Goal: Information Seeking & Learning: Learn about a topic

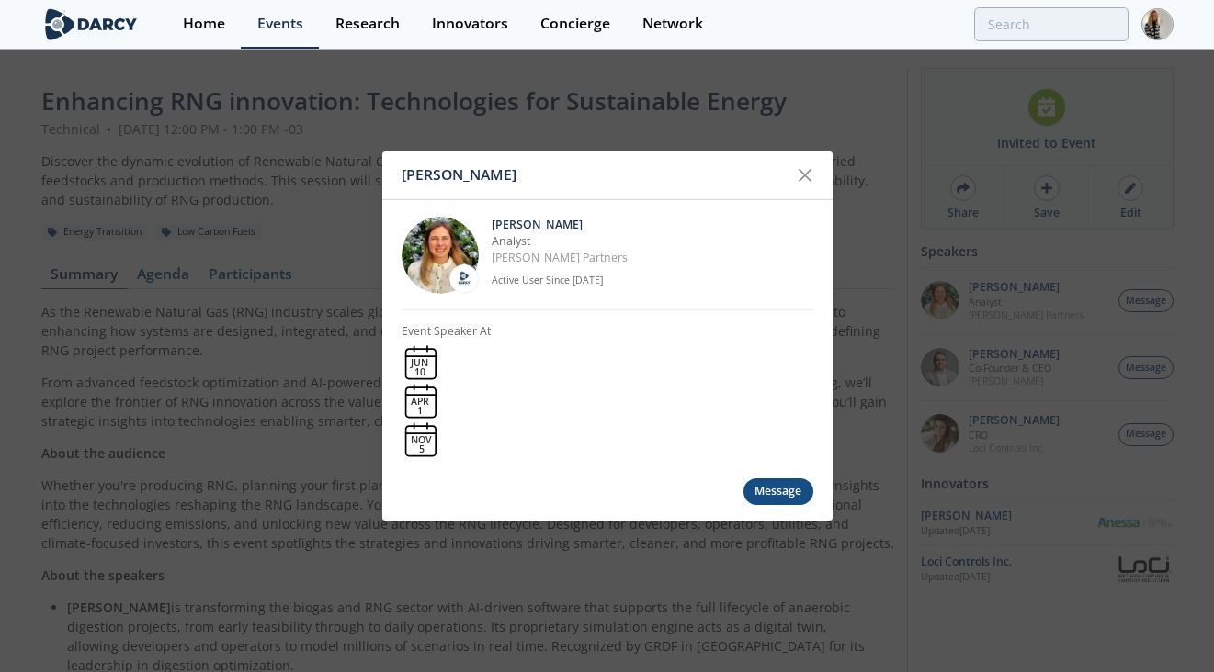
click at [797, 167] on icon at bounding box center [805, 175] width 22 height 22
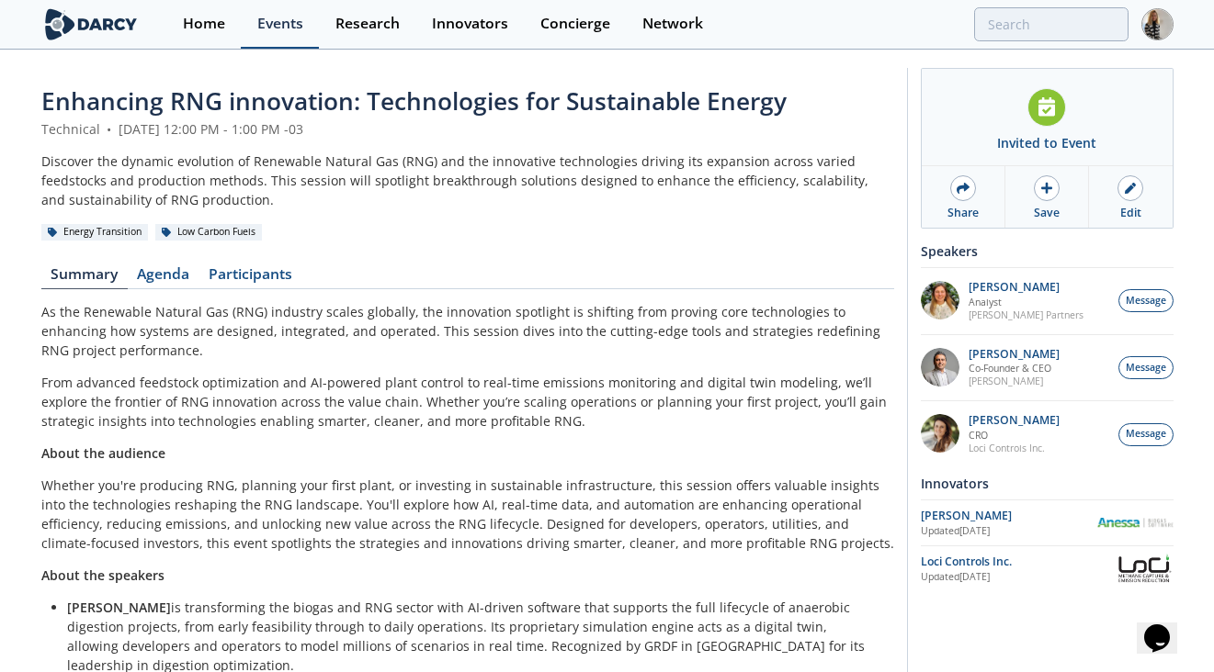
click at [276, 26] on div "Events" at bounding box center [280, 24] width 46 height 15
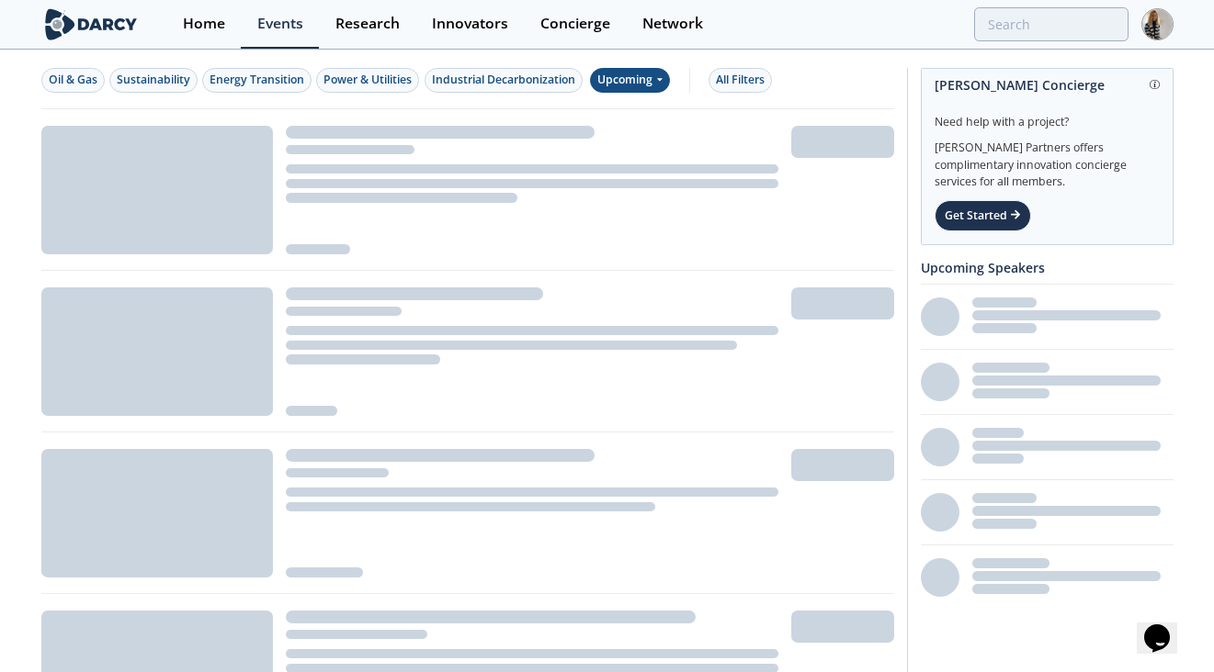
click at [650, 79] on div "Upcoming" at bounding box center [630, 80] width 80 height 25
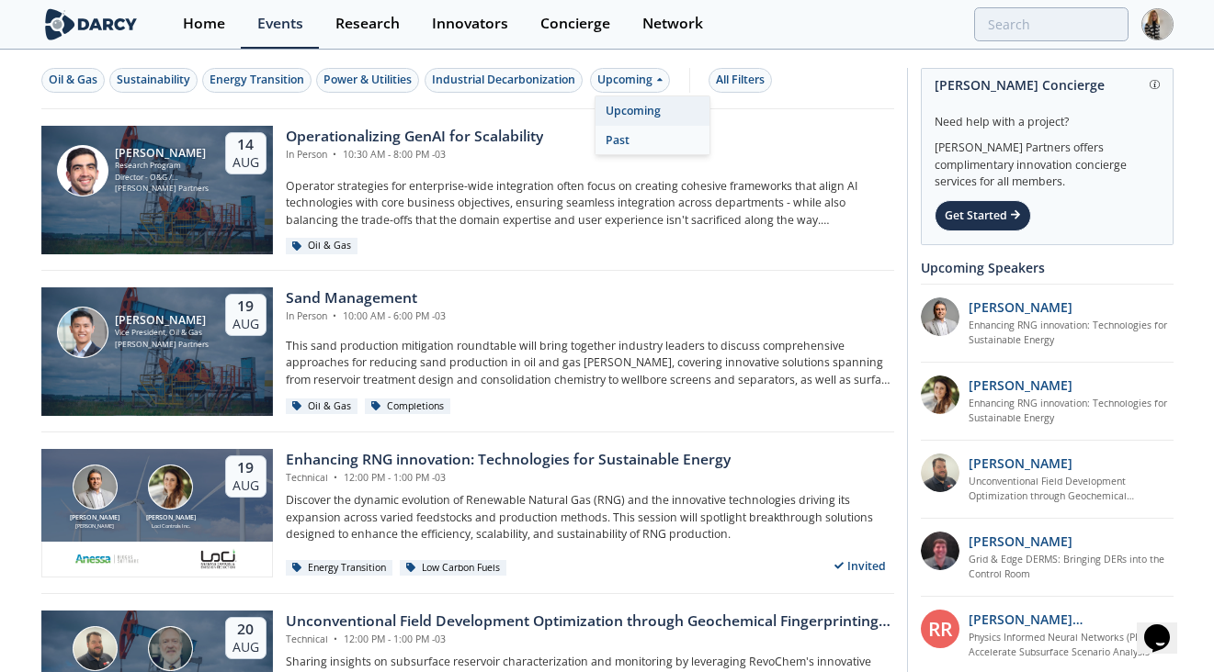
click at [638, 142] on div "Past" at bounding box center [652, 140] width 114 height 29
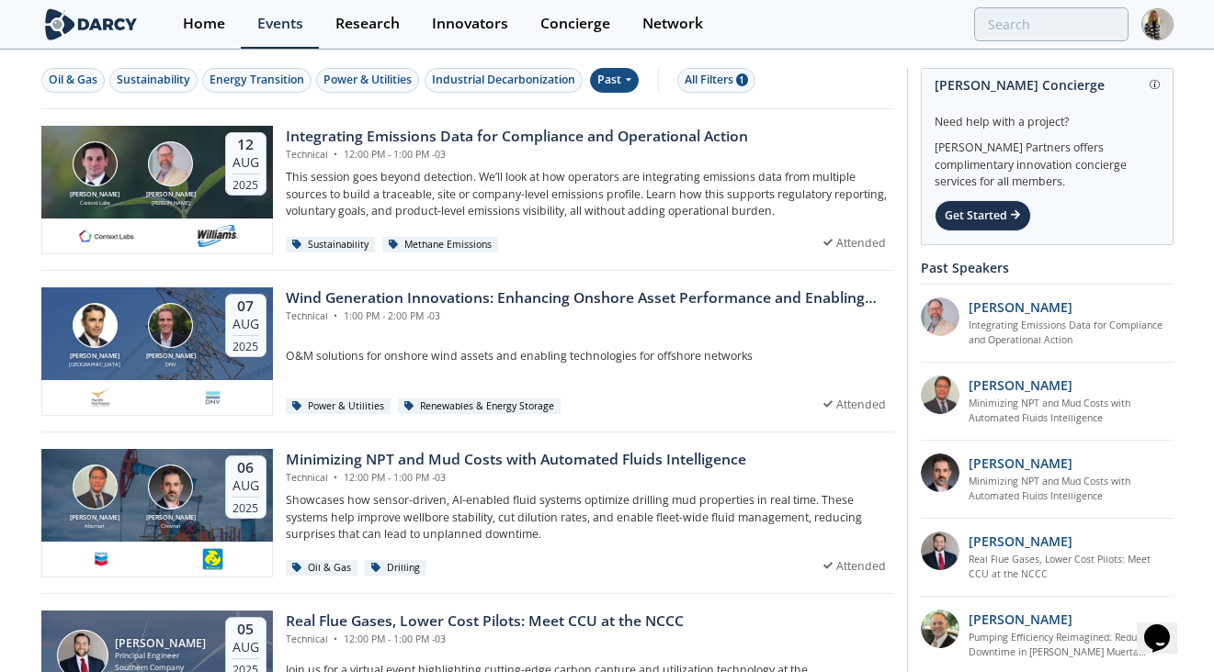
click at [638, 142] on div "Integrating Emissions Data for Compliance and Operational Action" at bounding box center [517, 137] width 462 height 22
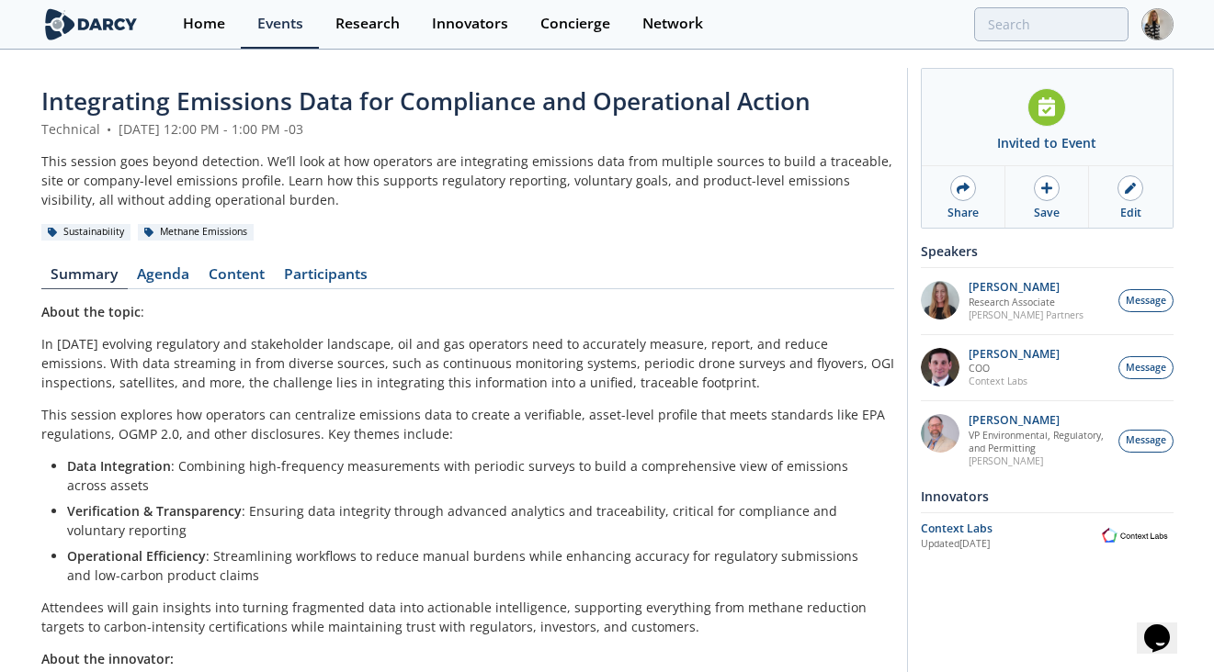
click at [474, 102] on span "Integrating Emissions Data for Compliance and Operational Action" at bounding box center [425, 101] width 769 height 33
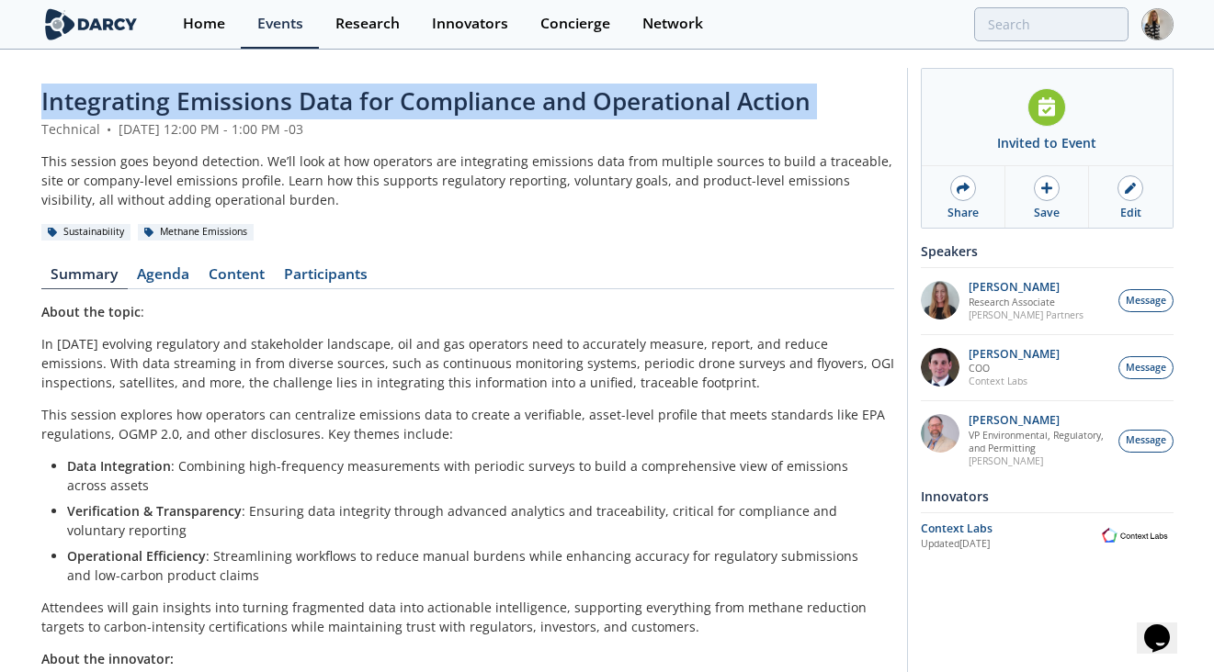
click at [474, 102] on span "Integrating Emissions Data for Compliance and Operational Action" at bounding box center [425, 101] width 769 height 33
copy header "Integrating Emissions Data for Compliance and Operational Action"
